Goal: Task Accomplishment & Management: Manage account settings

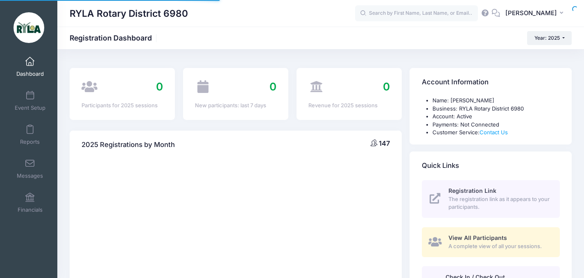
select select
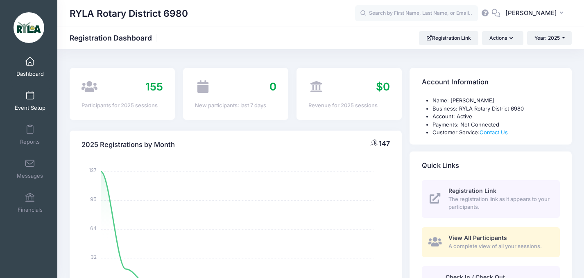
click at [29, 90] on link "Event Setup" at bounding box center [30, 100] width 39 height 29
